Goal: Transaction & Acquisition: Subscribe to service/newsletter

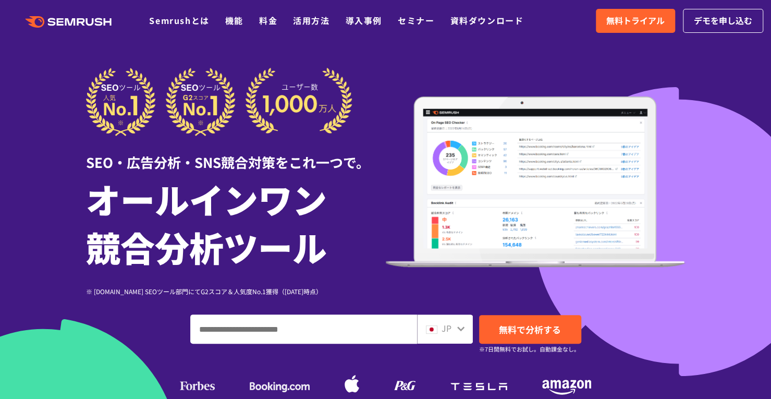
click at [307, 329] on input "ドメイン、キーワードまたはURLを入力してください" at bounding box center [304, 329] width 226 height 28
paste input "**********"
type input "**********"
click at [431, 331] on img at bounding box center [431, 329] width 11 height 8
click at [461, 323] on div at bounding box center [460, 327] width 8 height 14
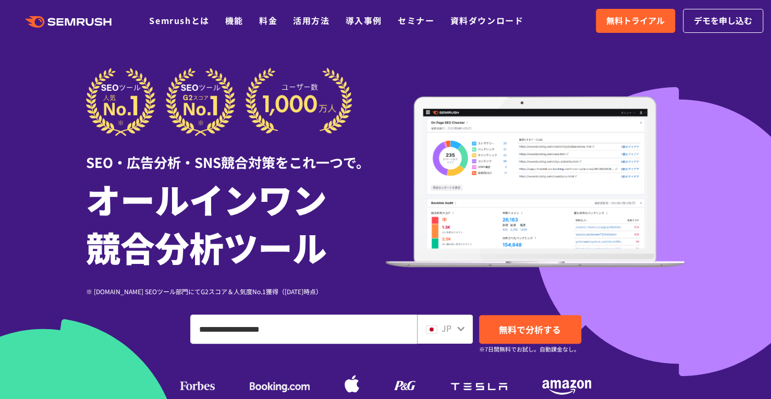
click at [457, 331] on icon at bounding box center [460, 328] width 8 height 8
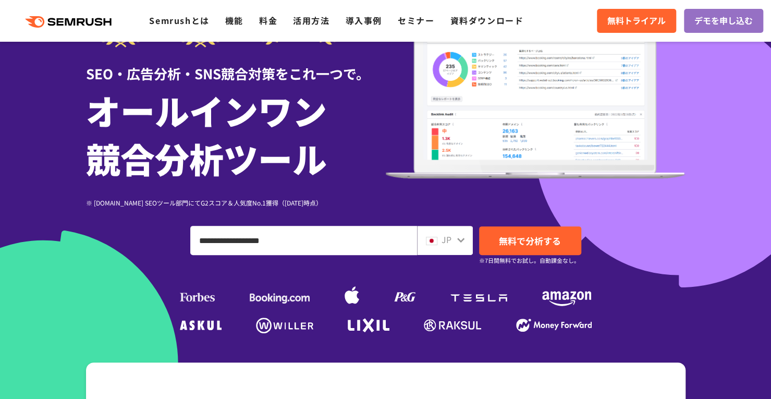
scroll to position [156, 0]
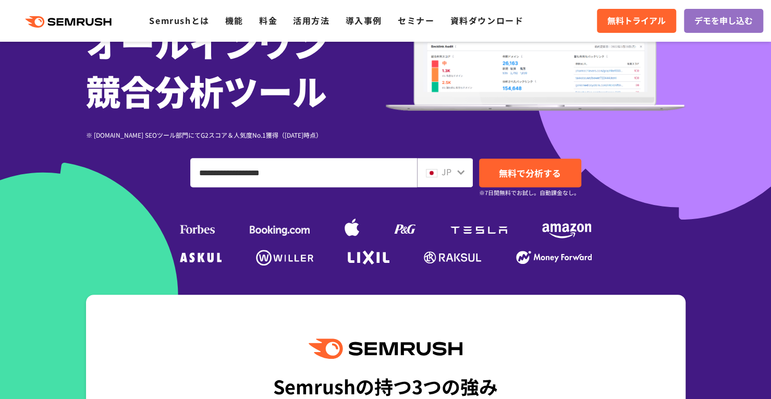
click at [457, 170] on icon at bounding box center [460, 172] width 7 height 5
click at [461, 176] on icon at bounding box center [460, 172] width 8 height 8
click at [436, 174] on img at bounding box center [431, 173] width 11 height 8
click at [529, 180] on link "無料で分析する" at bounding box center [530, 172] width 102 height 29
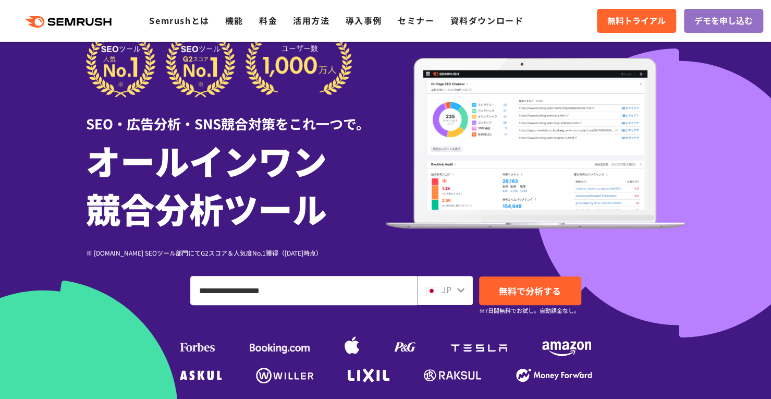
scroll to position [52, 0]
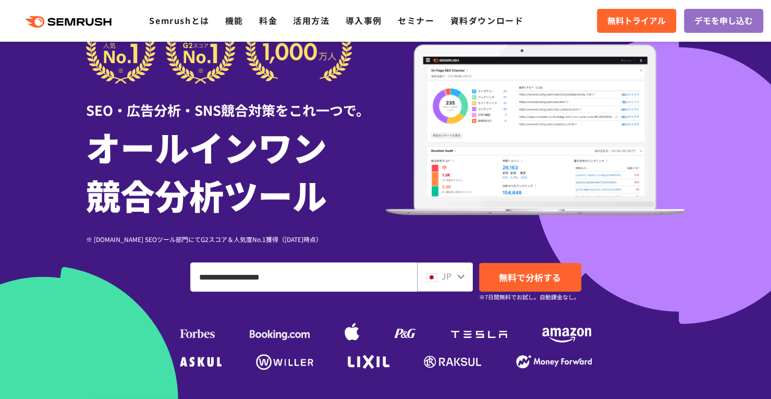
type input "**********"
click at [464, 271] on div at bounding box center [460, 275] width 8 height 14
click at [463, 277] on icon at bounding box center [460, 276] width 8 height 8
click at [459, 277] on icon at bounding box center [460, 276] width 7 height 5
click at [536, 284] on link "無料で分析する" at bounding box center [530, 277] width 102 height 29
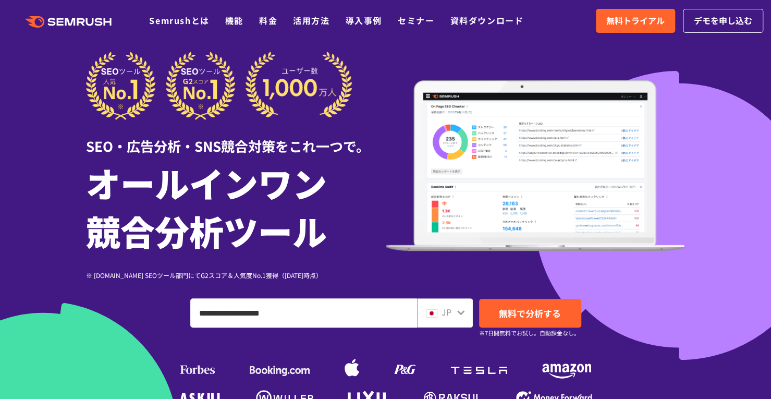
scroll to position [0, 0]
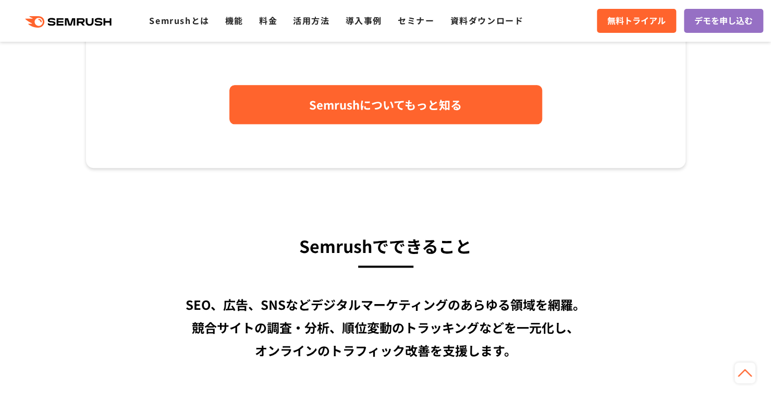
scroll to position [573, 0]
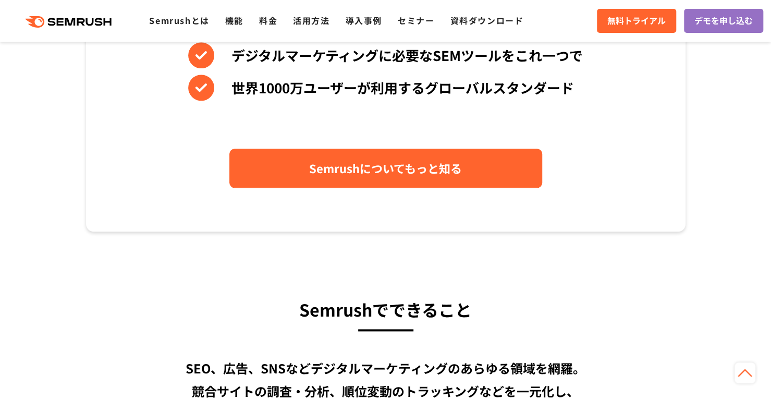
click at [310, 174] on span "Semrushについてもっと知る" at bounding box center [385, 168] width 153 height 18
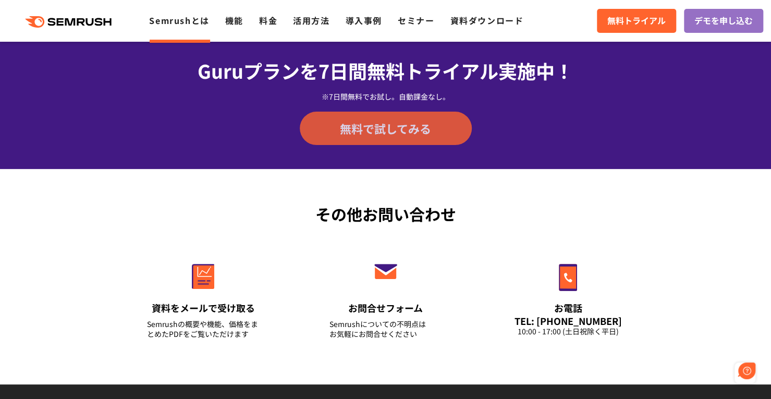
click at [359, 127] on span "無料で試してみる" at bounding box center [385, 128] width 91 height 16
